Goal: Find specific page/section: Find specific page/section

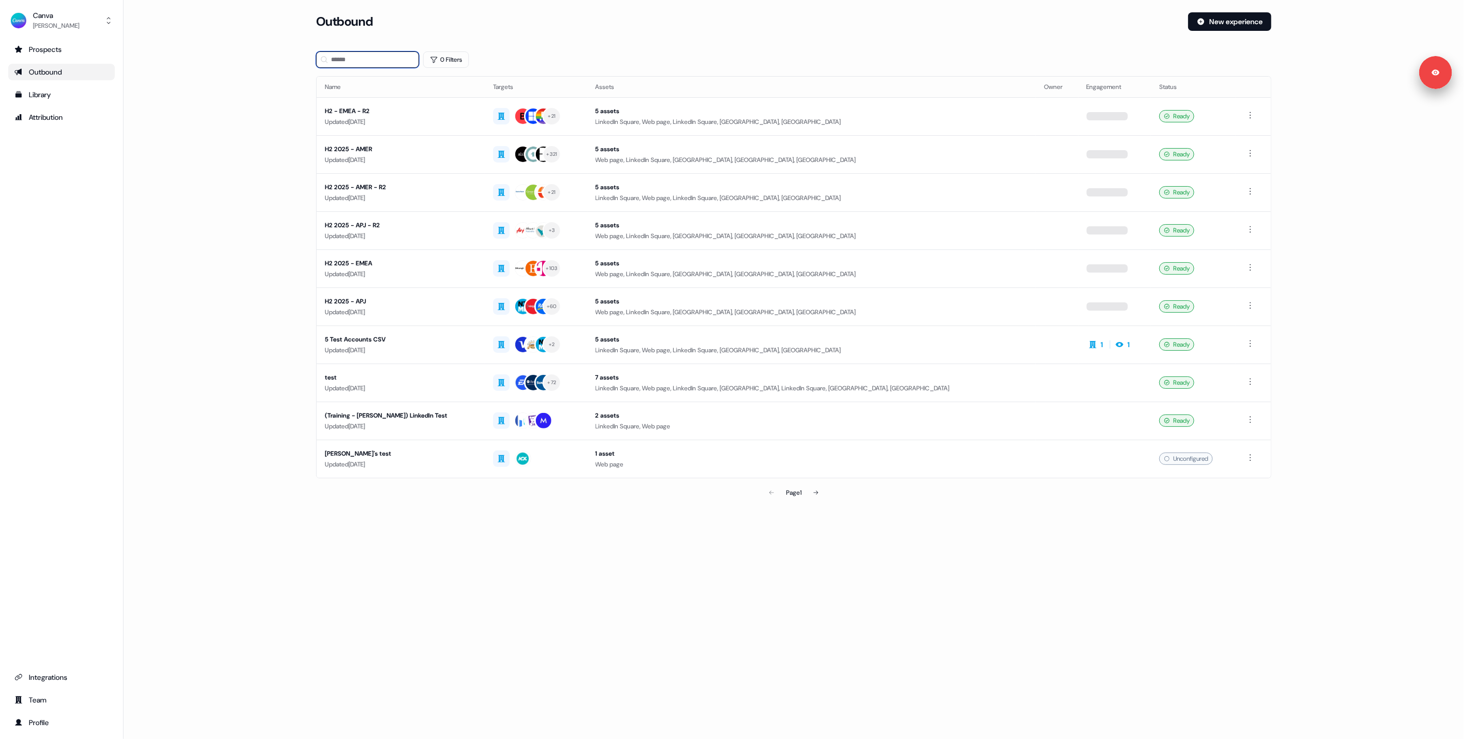
click at [390, 61] on input at bounding box center [367, 59] width 103 height 16
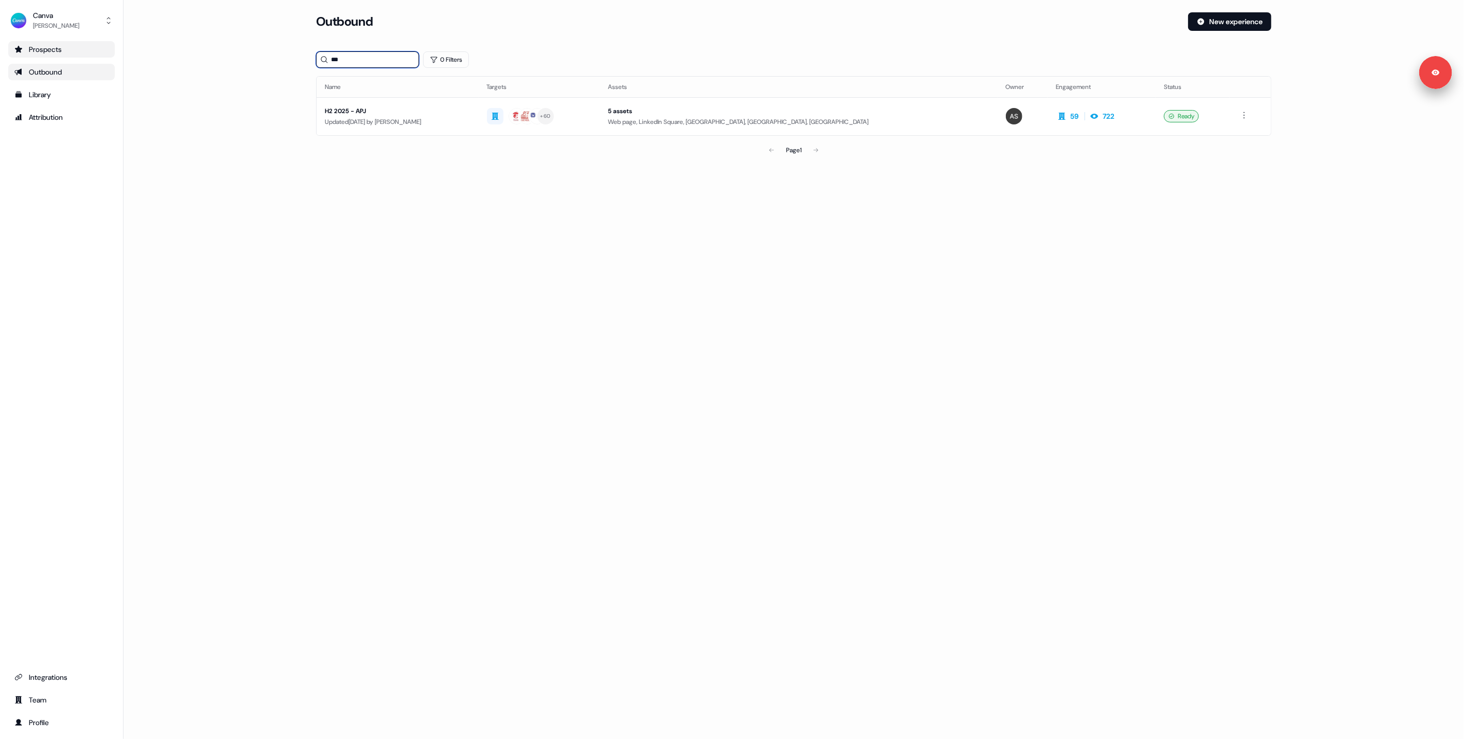
type input "***"
click at [57, 44] on div "Prospects" at bounding box center [61, 49] width 94 height 10
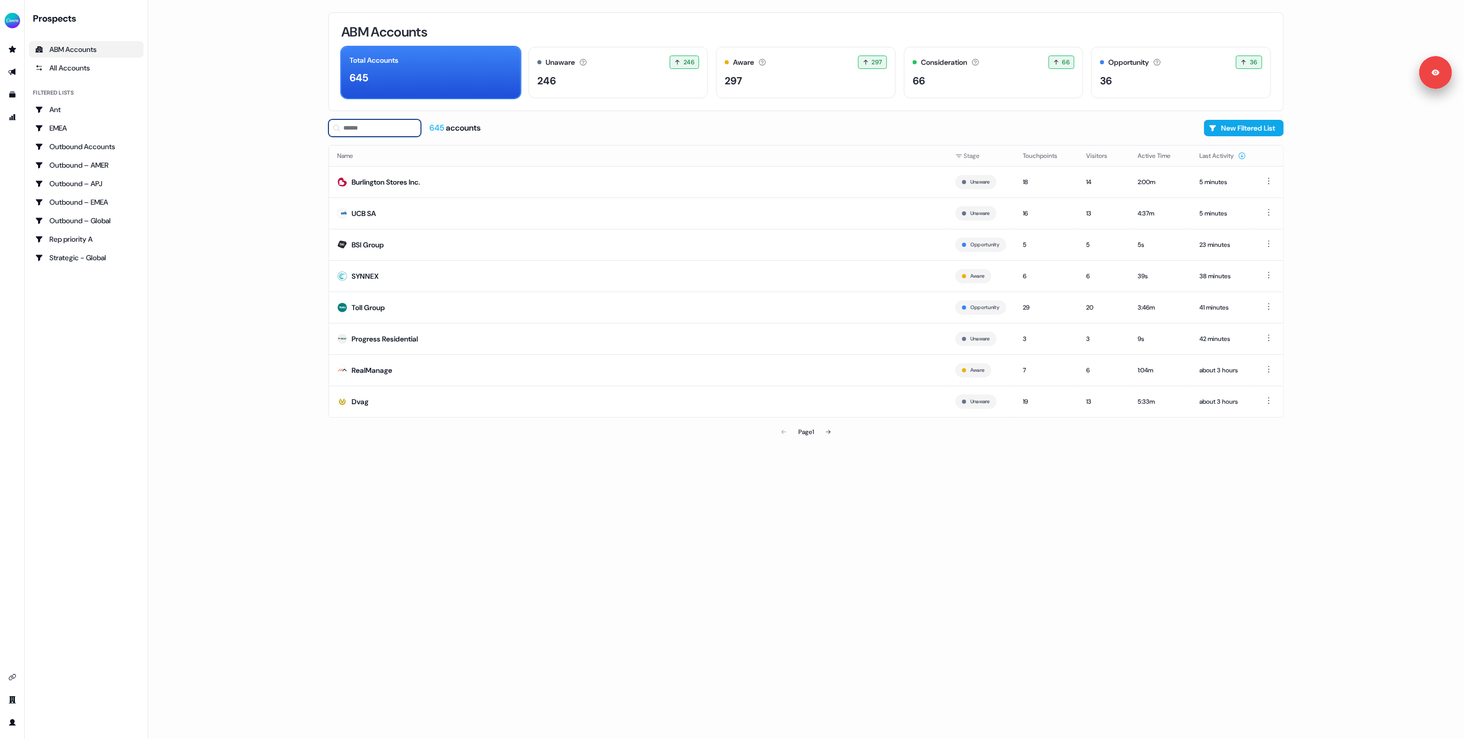
click at [359, 122] on input at bounding box center [374, 127] width 93 height 17
type input "***"
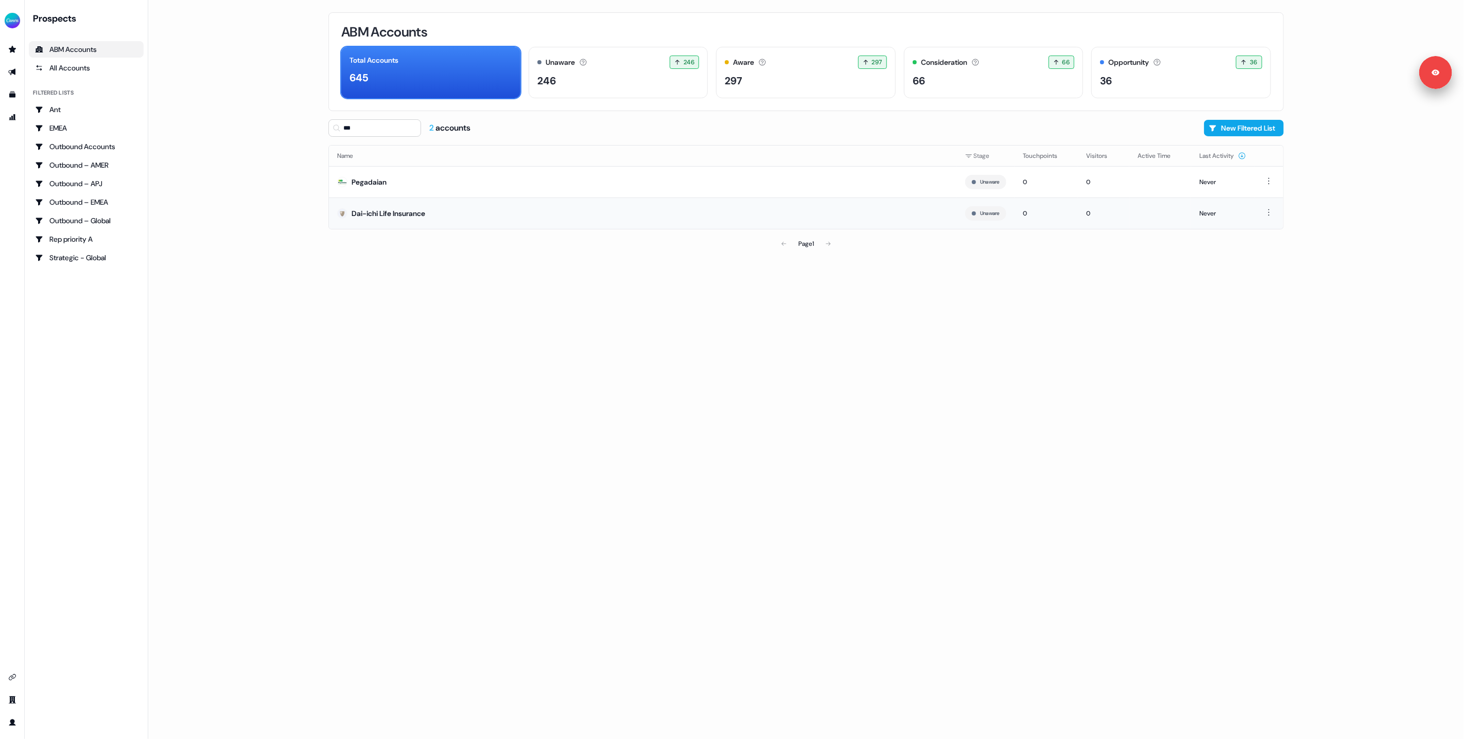
click at [376, 214] on div "Dai-ichi Life Insurance" at bounding box center [388, 213] width 74 height 10
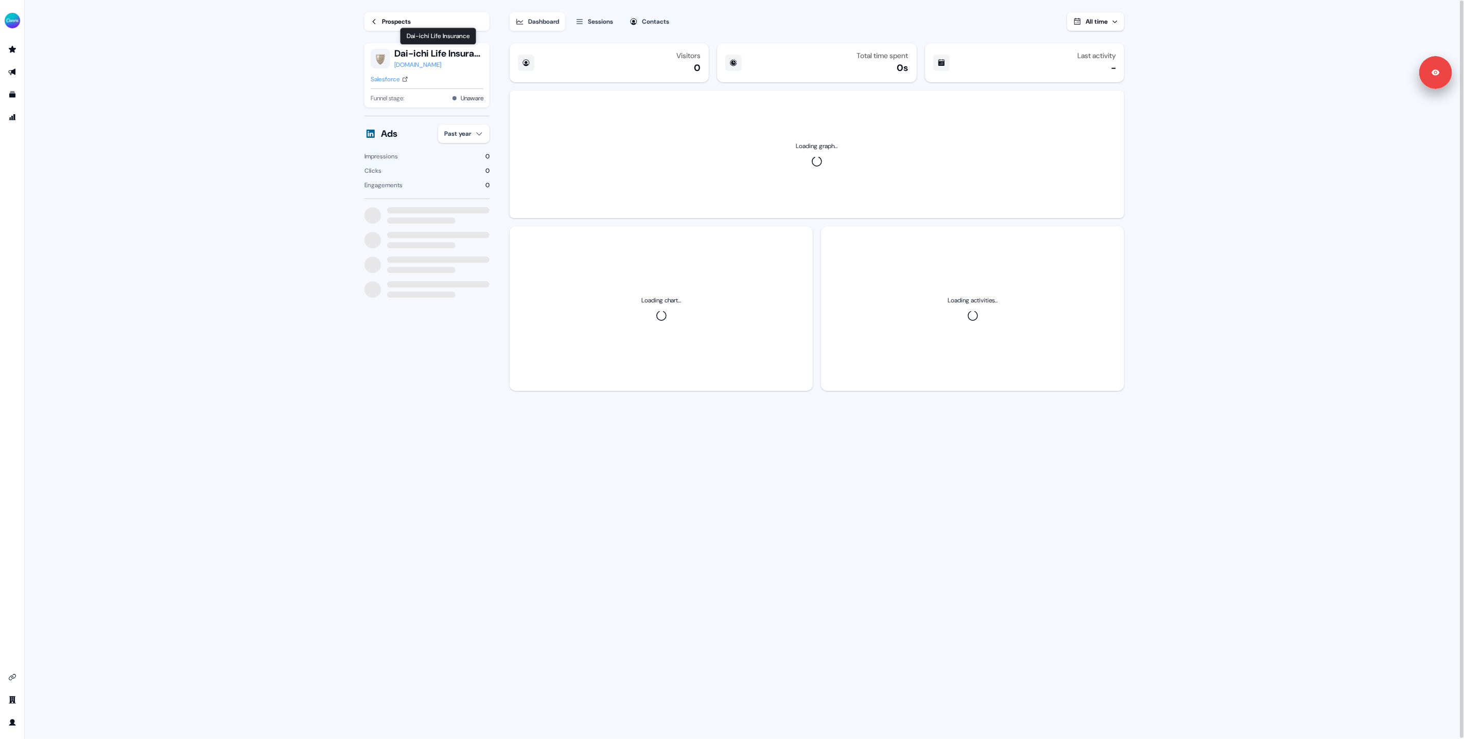
click at [395, 51] on button "Dai-ichi Life Insurance" at bounding box center [438, 53] width 89 height 12
click at [401, 51] on button "Dai-ichi Life Insurance" at bounding box center [438, 53] width 89 height 12
click at [322, 95] on main "Loading... Prospects Dai-ichi Life Insurance [DOMAIN_NAME] Salesforce Funnel st…" at bounding box center [744, 370] width 1439 height 741
click at [413, 50] on button "Dai-ichi Life Insurance" at bounding box center [438, 53] width 89 height 12
click at [416, 54] on button "Dai-ichi Life Insurance" at bounding box center [438, 53] width 89 height 12
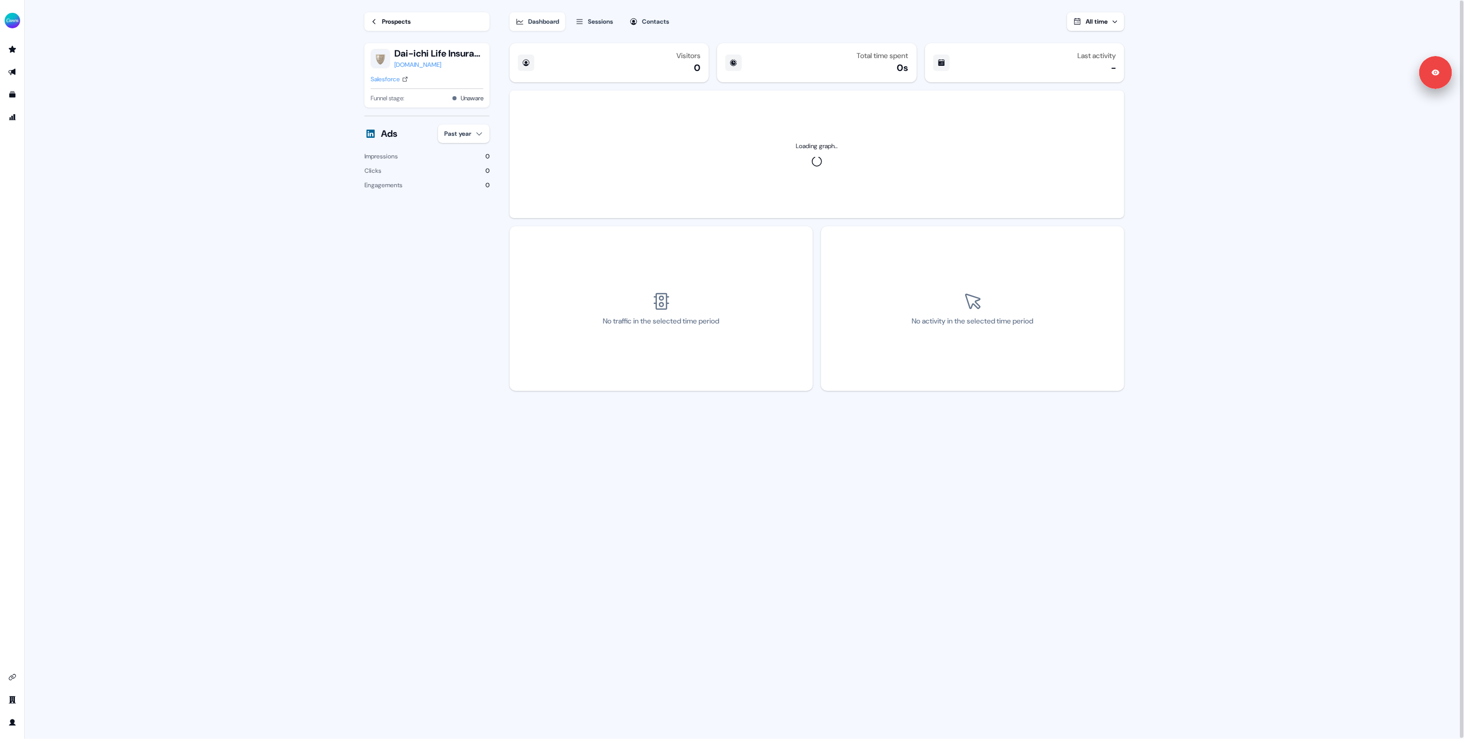
click at [416, 54] on button "Dai-ichi Life Insurance" at bounding box center [438, 53] width 89 height 12
drag, startPoint x: 416, startPoint y: 54, endPoint x: 268, endPoint y: 100, distance: 154.8
click at [268, 100] on main "Loading... Prospects Dai-ichi Life Insurance [DOMAIN_NAME] Salesforce Funnel st…" at bounding box center [744, 370] width 1439 height 741
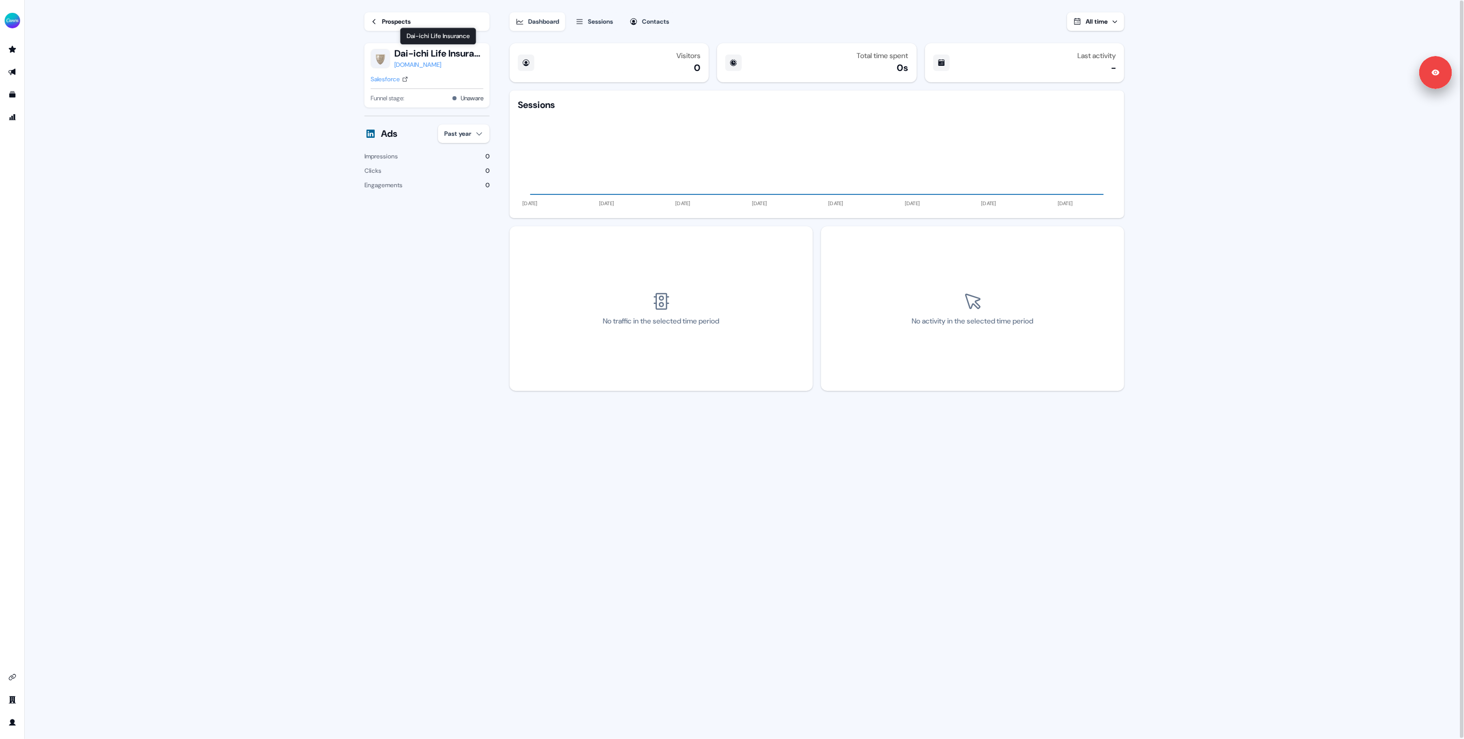
click at [686, 525] on div "Visitors 0 Total time spent 0s Last activity - Sessions [DATE] [DATE] [DATE] [D…" at bounding box center [817, 389] width 618 height 701
click at [385, 17] on div "Prospects" at bounding box center [396, 21] width 29 height 10
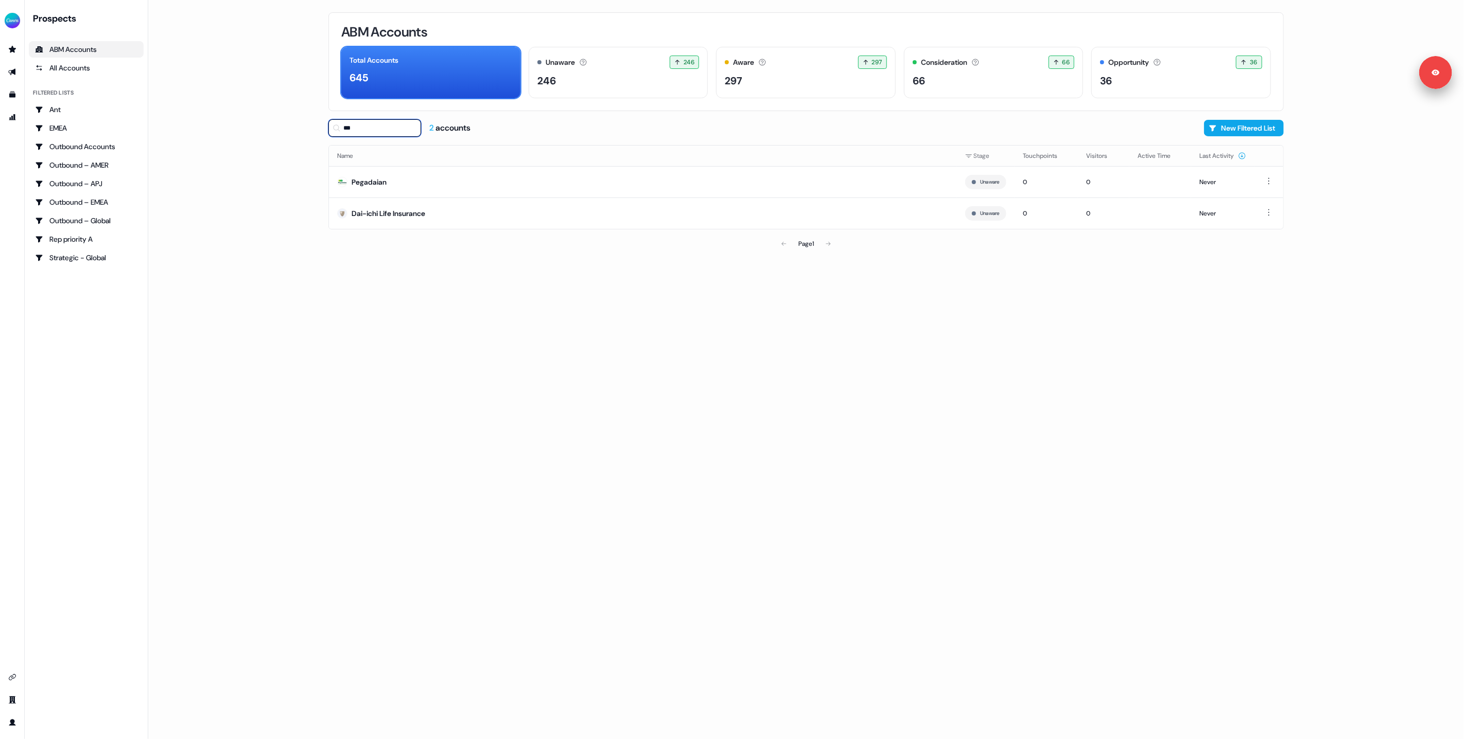
click at [379, 131] on input "***" at bounding box center [374, 127] width 93 height 17
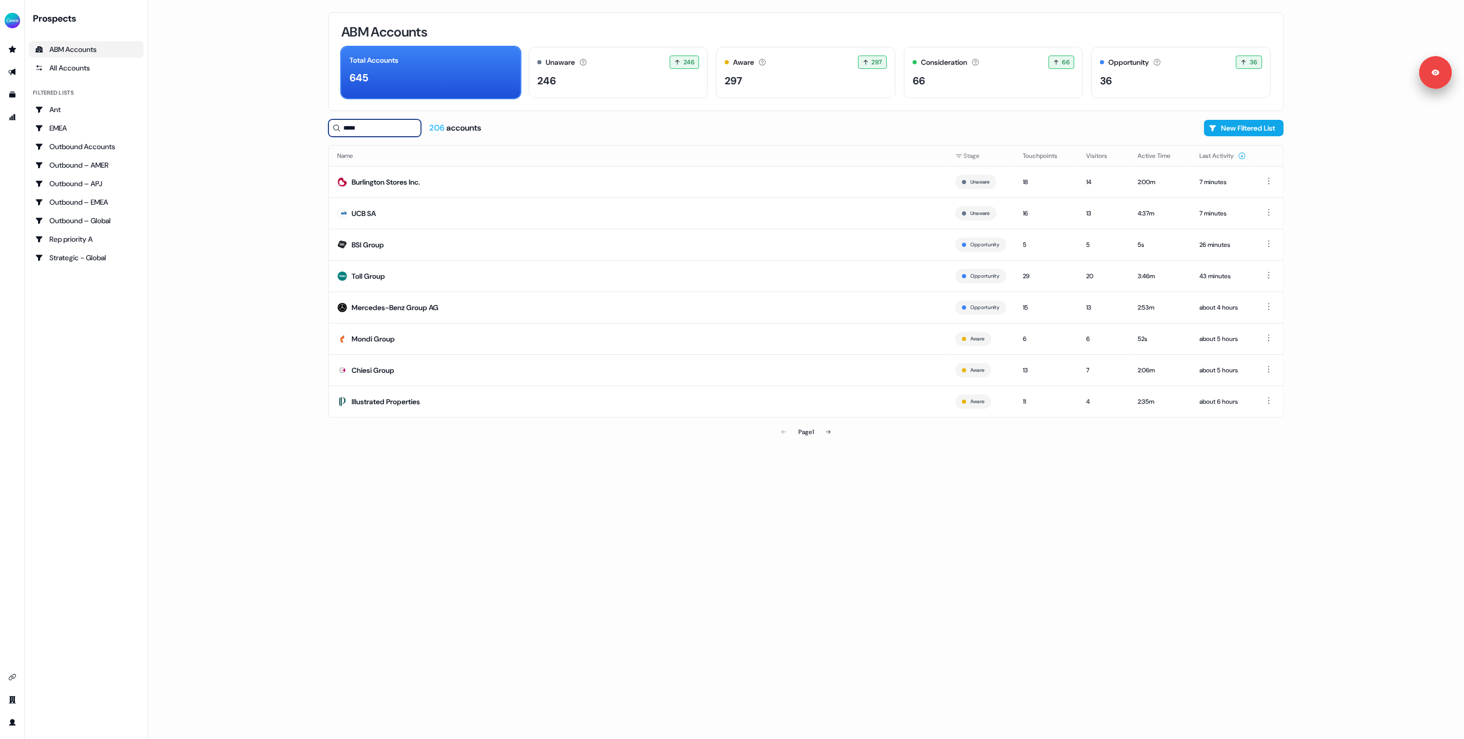
type input "******"
click at [73, 73] on div "All Accounts" at bounding box center [86, 68] width 102 height 10
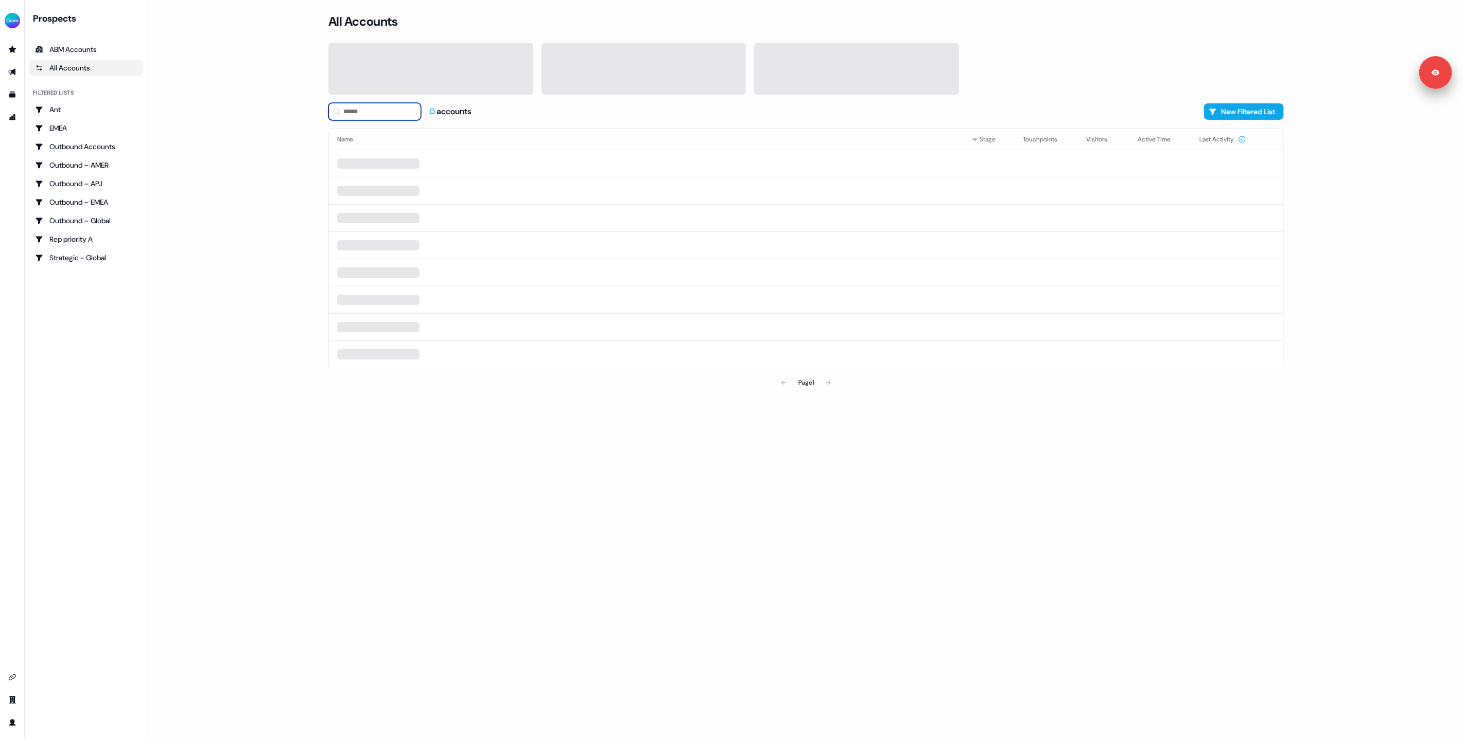
click at [389, 109] on input at bounding box center [374, 111] width 93 height 17
type input "*"
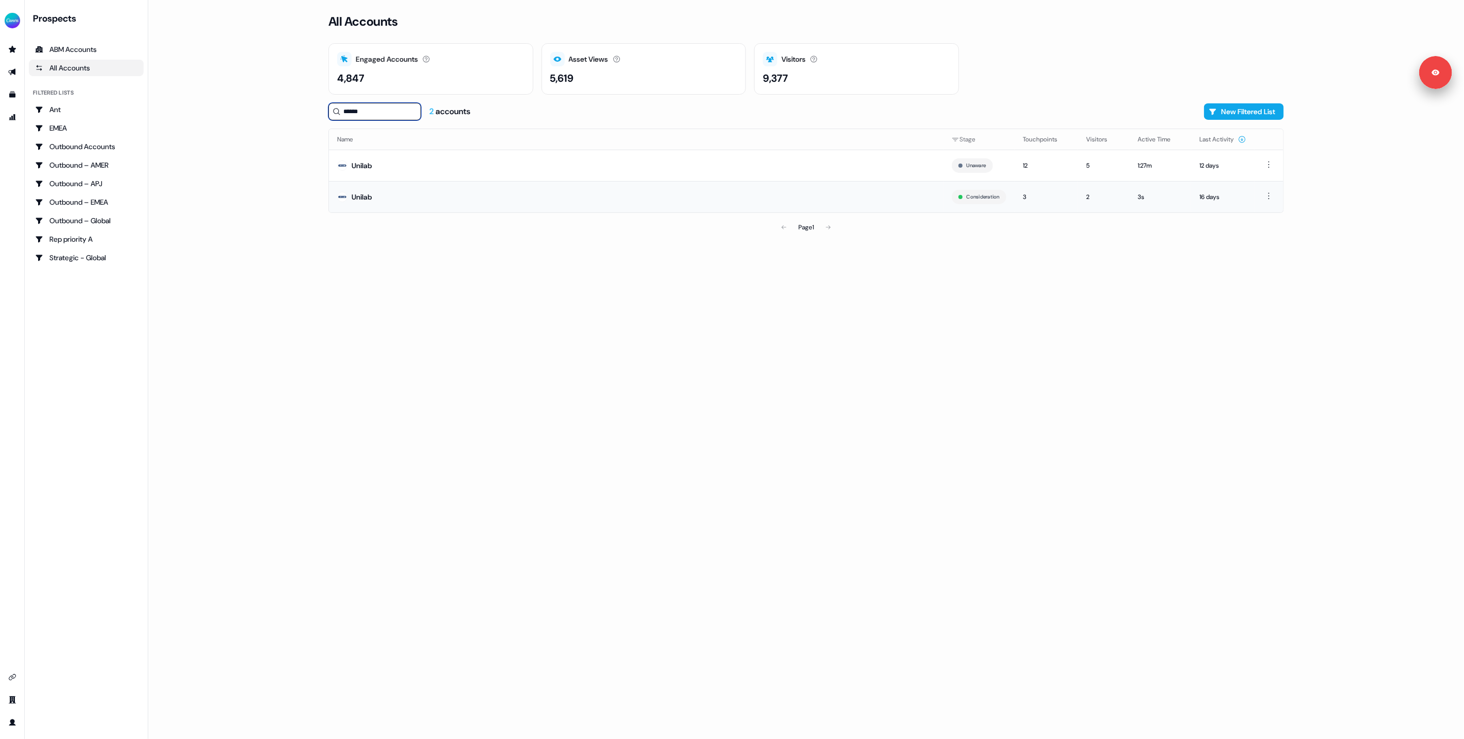
type input "******"
click at [386, 192] on td "Unilab" at bounding box center [636, 196] width 614 height 31
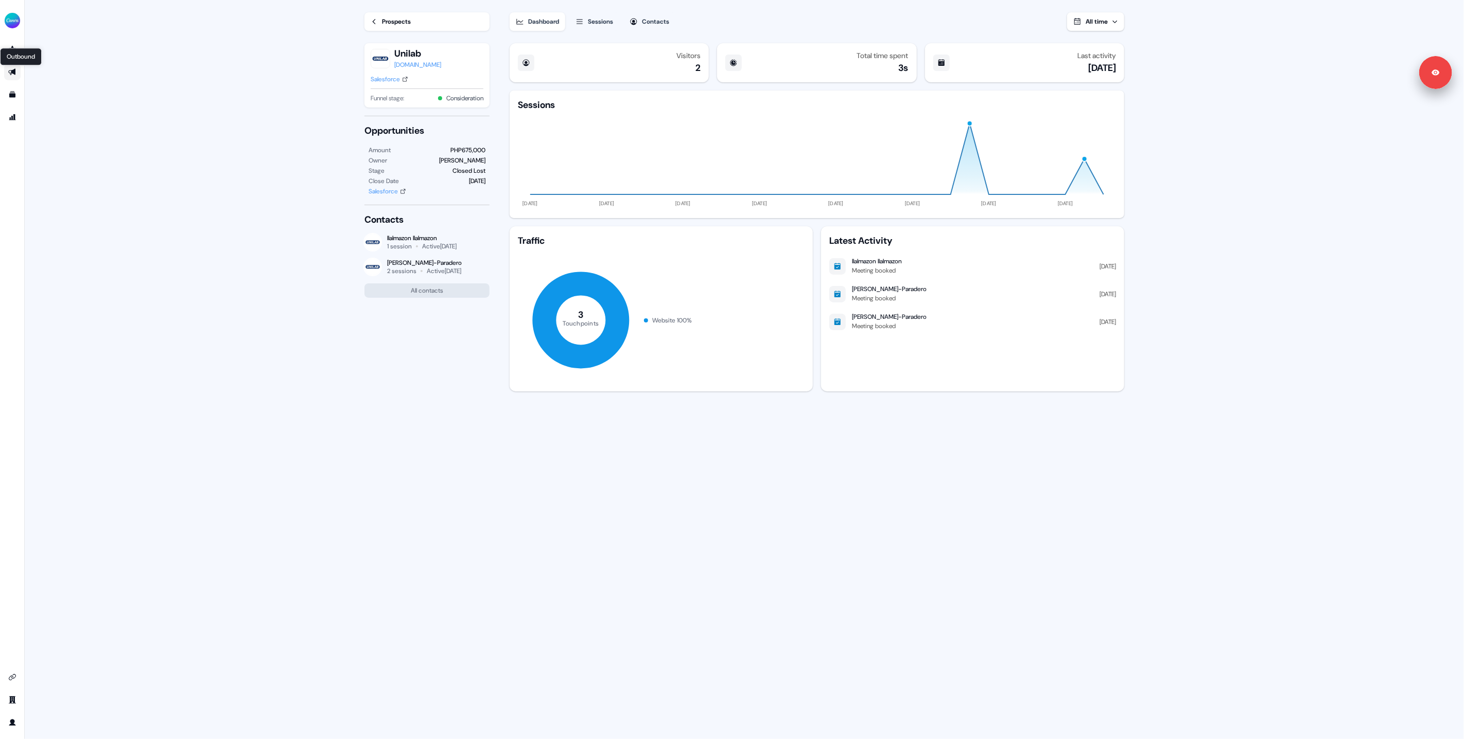
click at [10, 72] on icon "Go to outbound experience" at bounding box center [12, 72] width 8 height 8
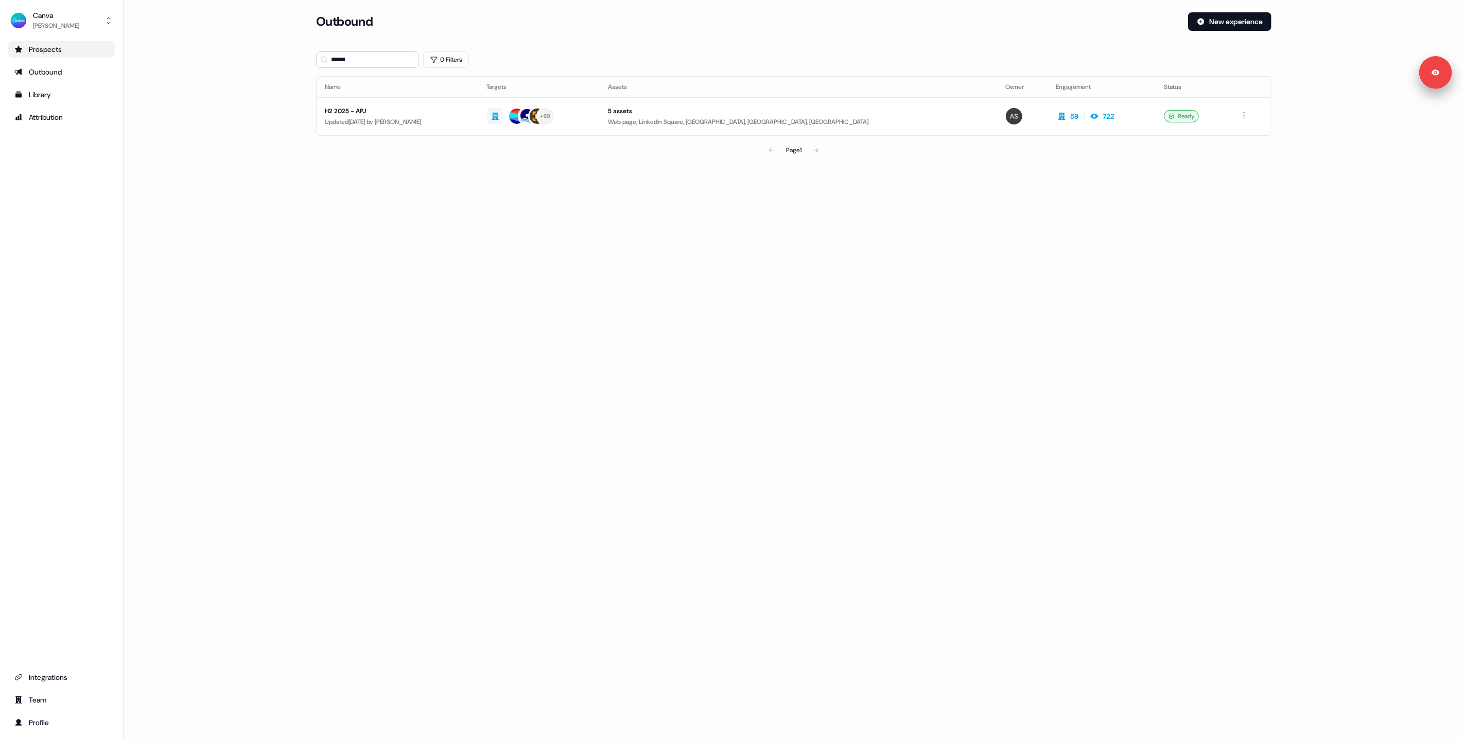
click at [64, 51] on div "Prospects" at bounding box center [61, 49] width 94 height 10
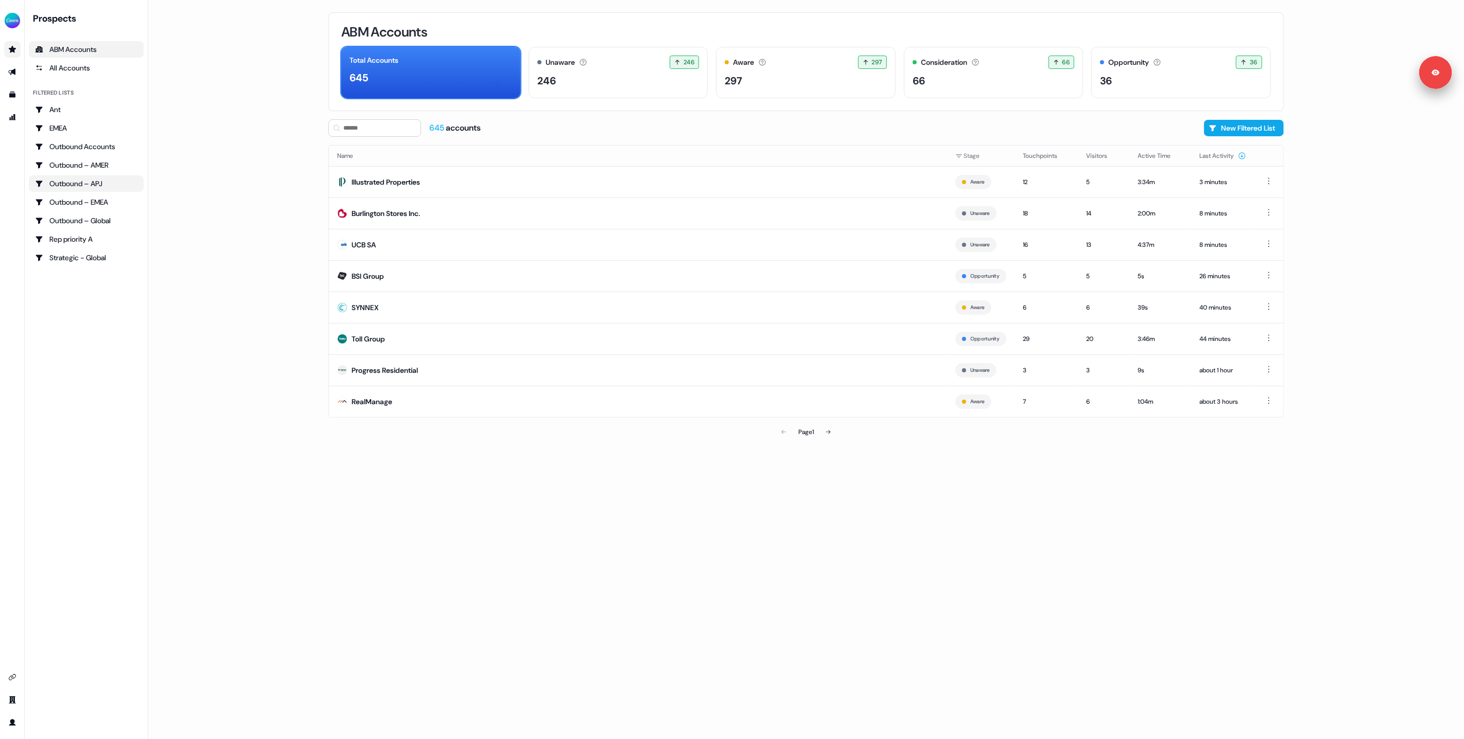
click at [81, 179] on div "Outbound – APJ" at bounding box center [86, 184] width 102 height 10
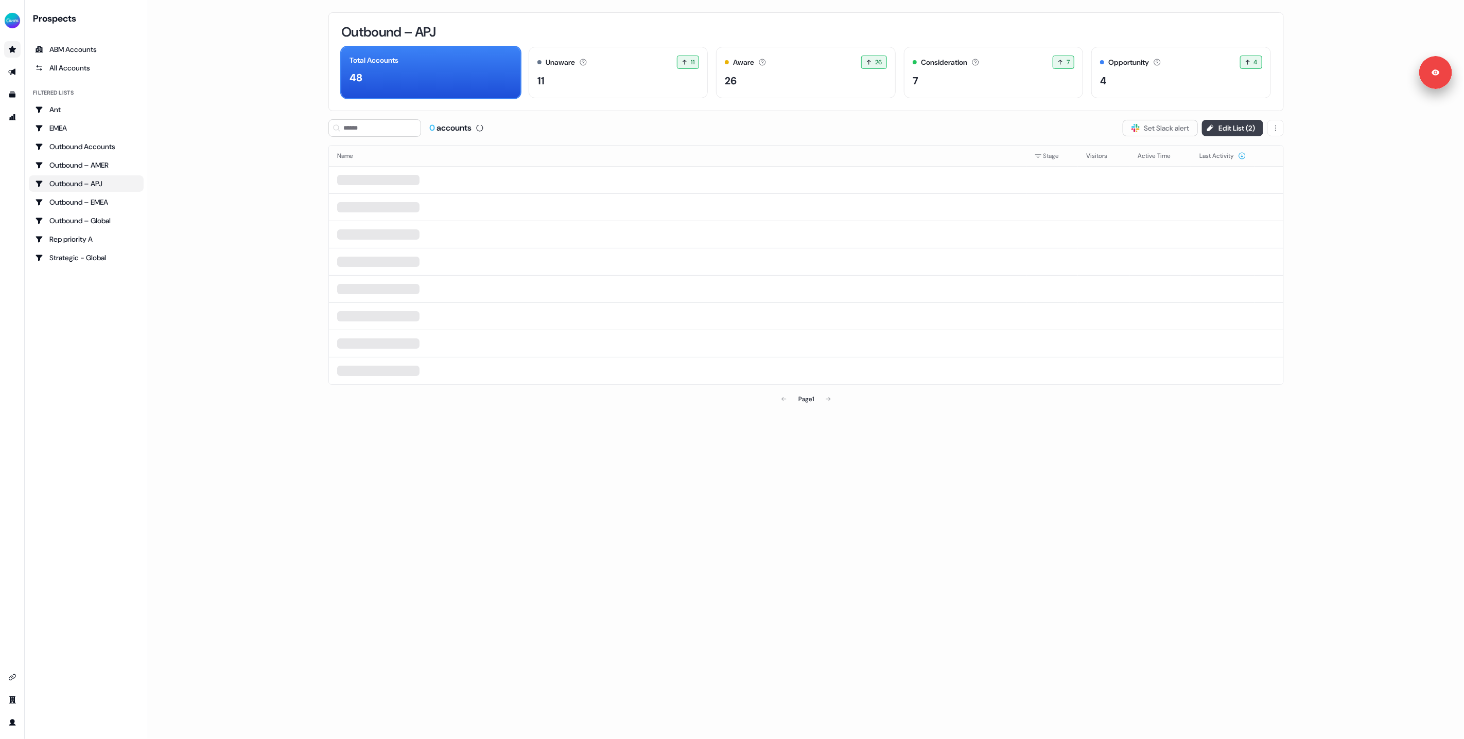
click at [1214, 126] on button "Edit List ( 2 )" at bounding box center [1232, 128] width 61 height 16
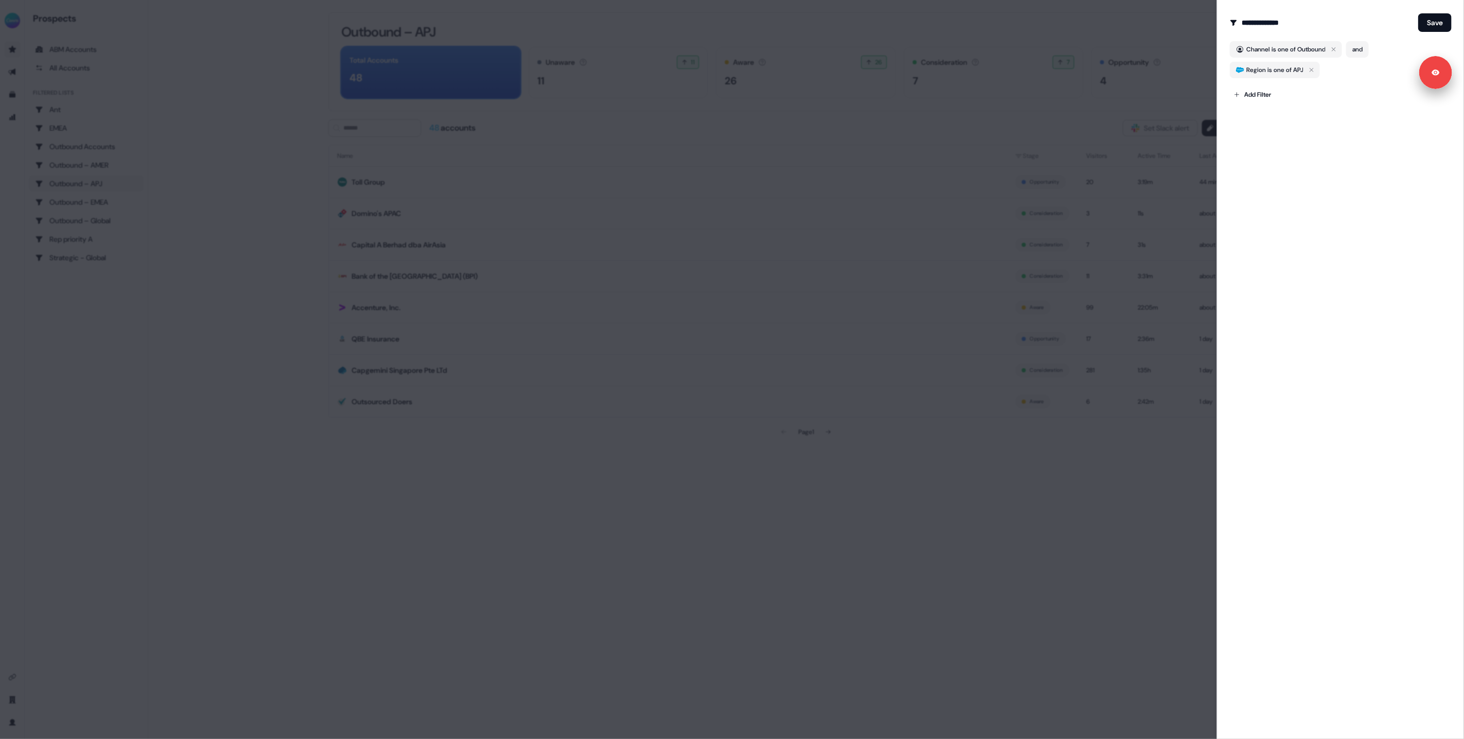
click at [1311, 155] on div "**********" at bounding box center [1340, 369] width 247 height 739
click at [297, 220] on div at bounding box center [732, 369] width 1464 height 739
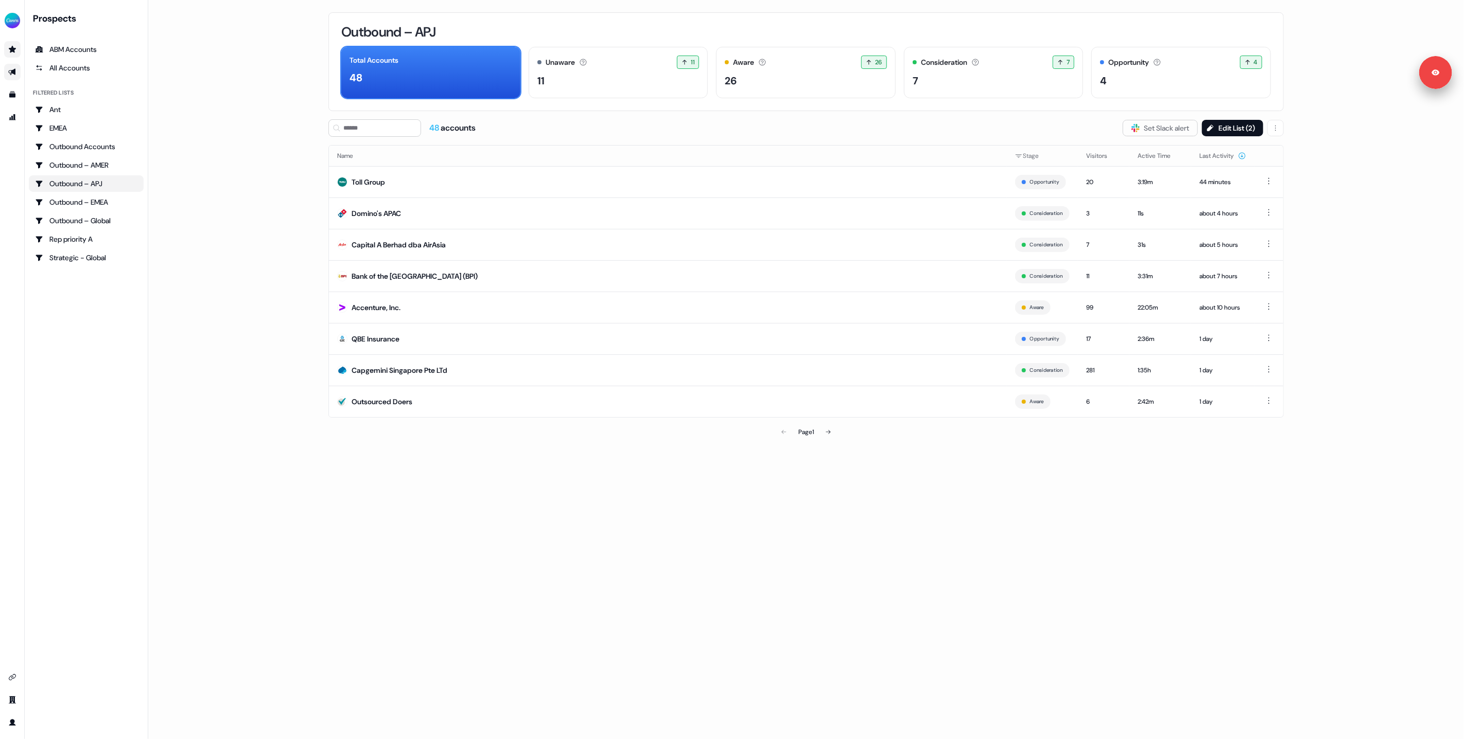
click at [16, 69] on link "Go to outbound experience" at bounding box center [12, 72] width 16 height 16
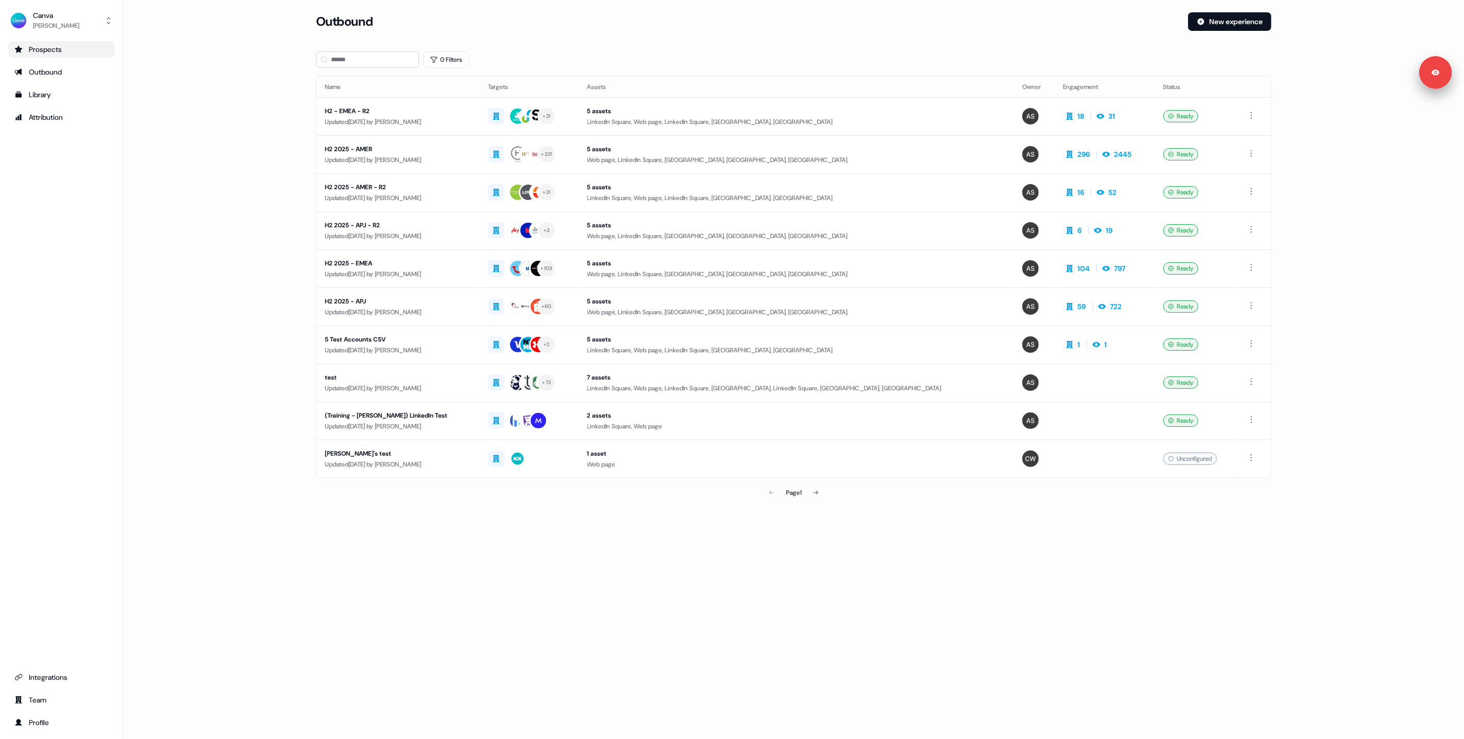
click at [186, 250] on main "Loading... Outbound New experience 0 Filters Name Targets Assets Owner Engageme…" at bounding box center [794, 272] width 1340 height 520
